Goal: Transaction & Acquisition: Purchase product/service

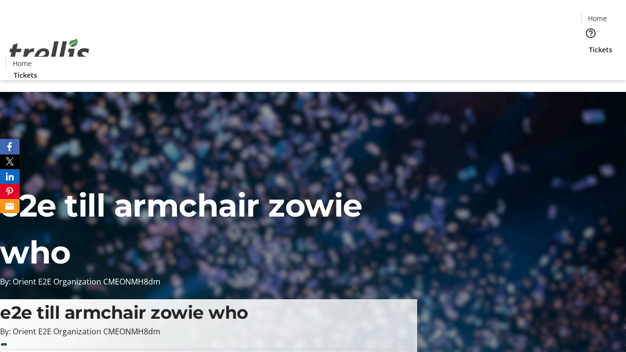
click at [588, 44] on span "Tickets" at bounding box center [599, 49] width 23 height 10
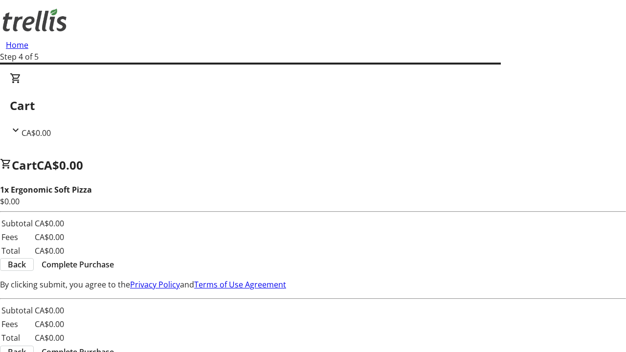
click at [114, 259] on span "Complete Purchase" at bounding box center [78, 265] width 72 height 12
